Goal: Register for event/course

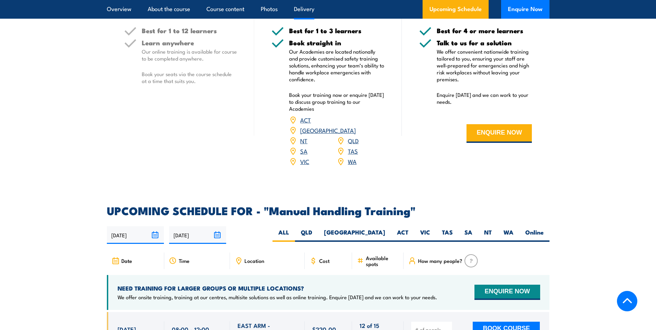
scroll to position [830, 0]
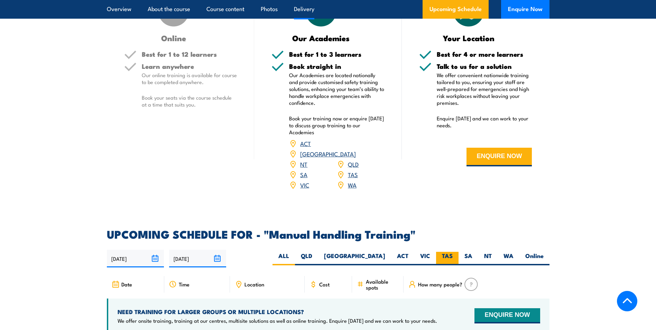
click at [454, 252] on label "TAS" at bounding box center [447, 258] width 22 height 13
click at [454, 252] on input "TAS" at bounding box center [455, 254] width 4 height 4
radio input "true"
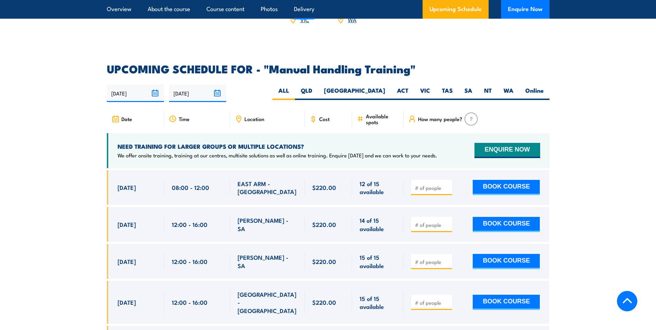
scroll to position [1003, 0]
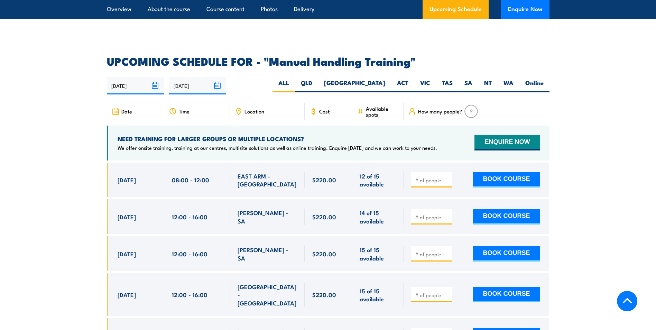
click at [318, 108] on div "Cost" at bounding box center [329, 111] width 48 height 17
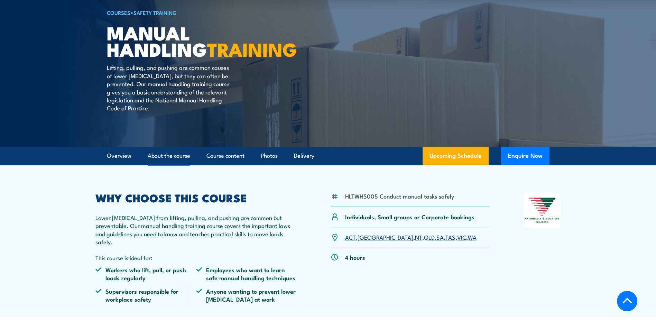
scroll to position [0, 0]
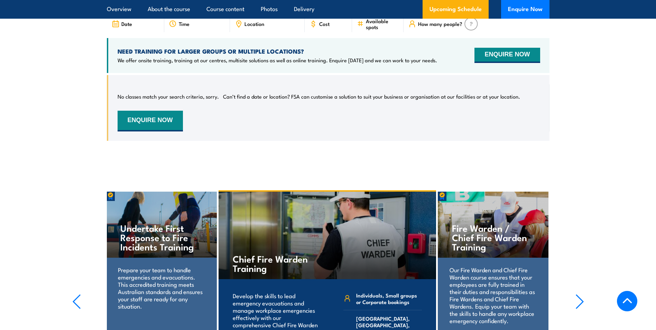
scroll to position [1056, 0]
